Goal: Task Accomplishment & Management: Manage account settings

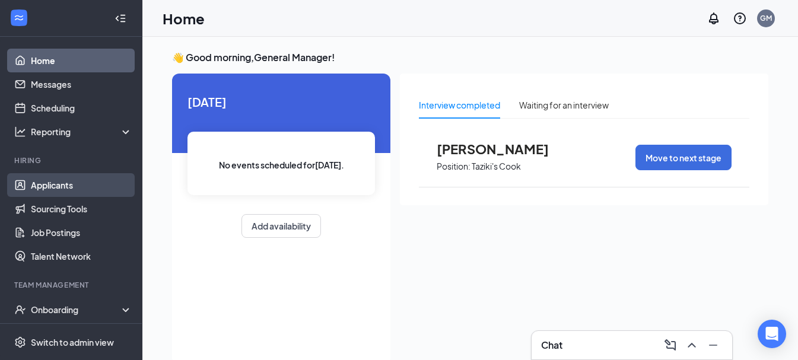
click at [93, 185] on link "Applicants" at bounding box center [82, 185] width 102 height 24
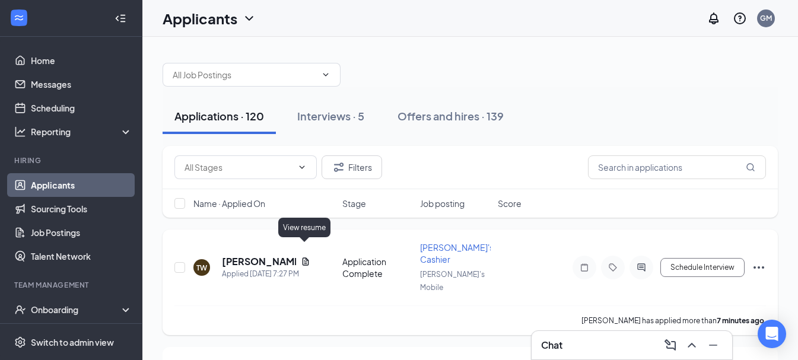
click at [304, 257] on icon "Document" at bounding box center [305, 261] width 9 height 9
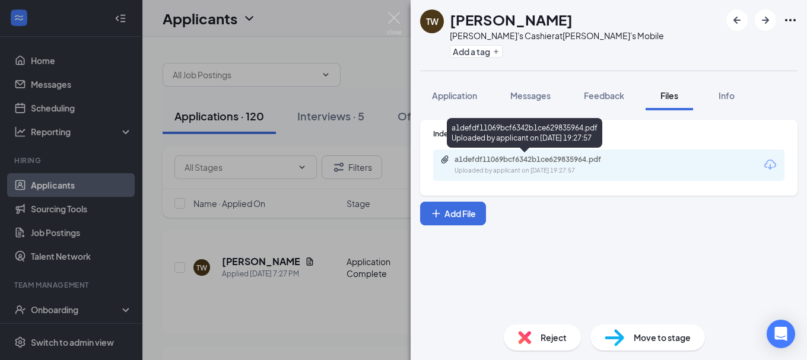
click at [465, 164] on div "a1defdf11069bcf6342b1ce629835964.pdf Uploaded by applicant on [DATE] 19:27:57" at bounding box center [536, 165] width 192 height 21
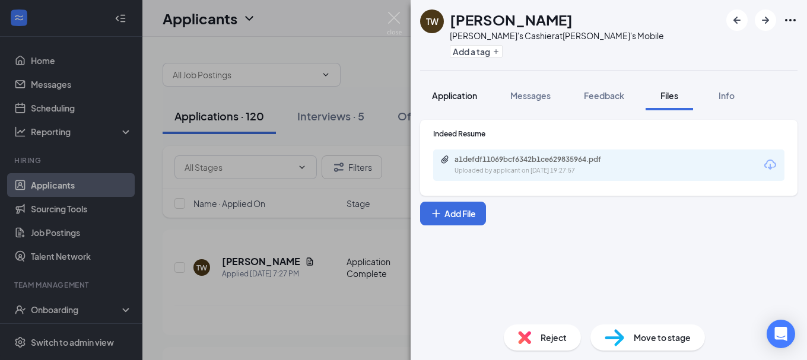
click at [457, 94] on span "Application" at bounding box center [454, 95] width 45 height 11
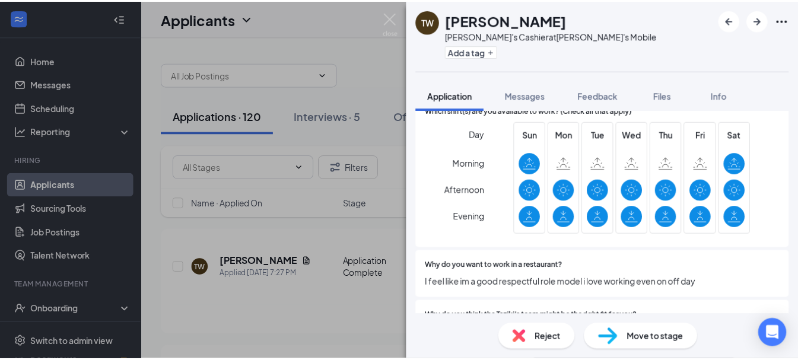
scroll to position [379, 0]
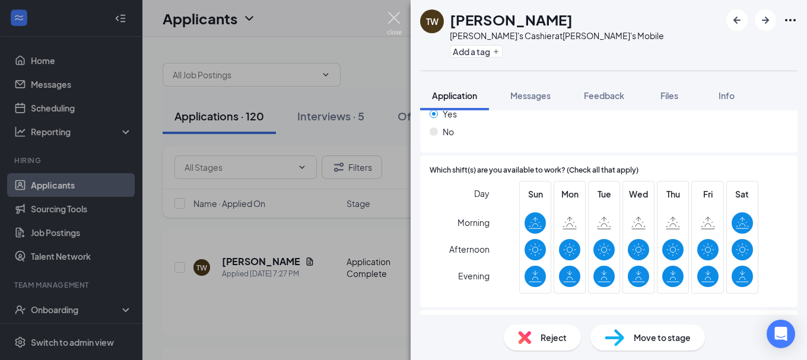
click at [397, 24] on img at bounding box center [394, 23] width 15 height 23
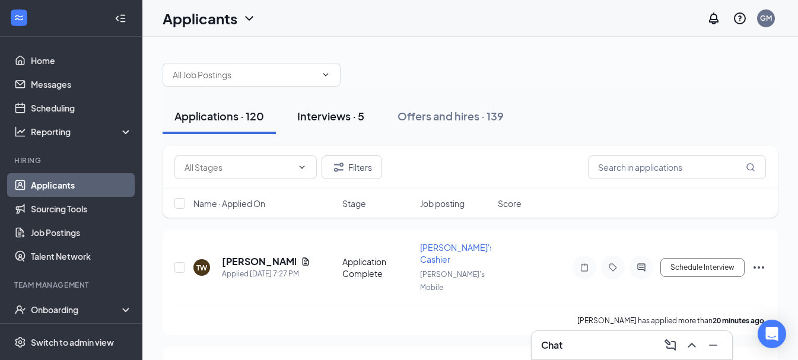
click at [361, 107] on button "Interviews · 5" at bounding box center [331, 117] width 91 height 36
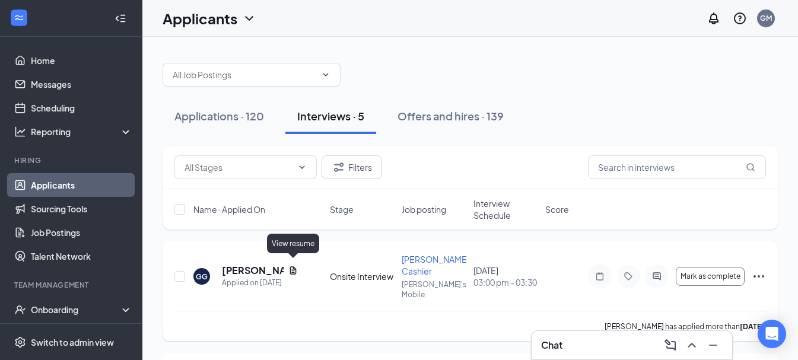
click at [290, 266] on icon "Document" at bounding box center [293, 270] width 9 height 9
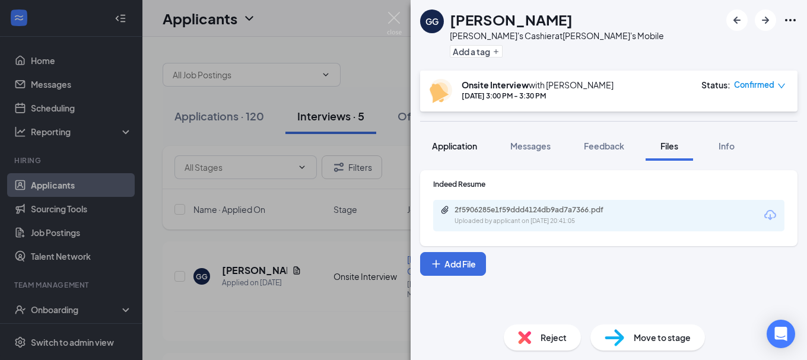
click at [455, 144] on span "Application" at bounding box center [454, 146] width 45 height 11
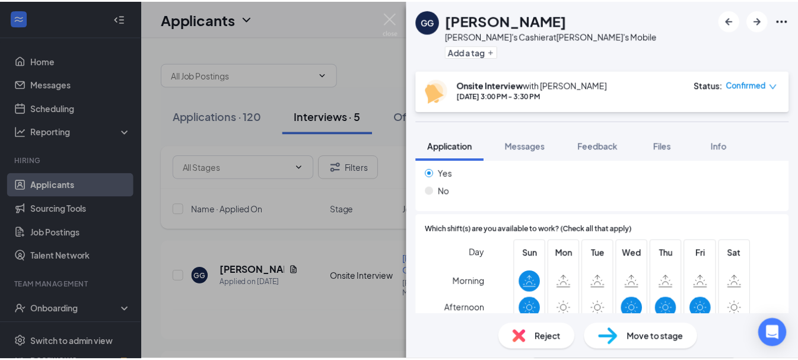
scroll to position [396, 0]
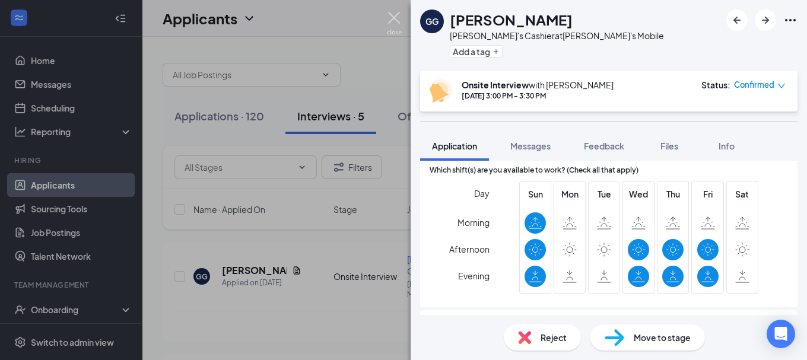
click at [397, 17] on img at bounding box center [394, 23] width 15 height 23
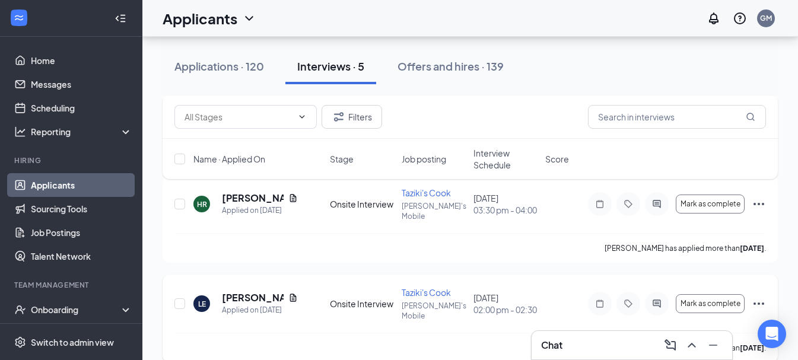
scroll to position [237, 0]
